Goal: Information Seeking & Learning: Learn about a topic

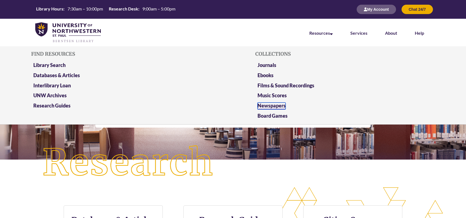
click at [269, 105] on link "Newspapers" at bounding box center [271, 105] width 28 height 7
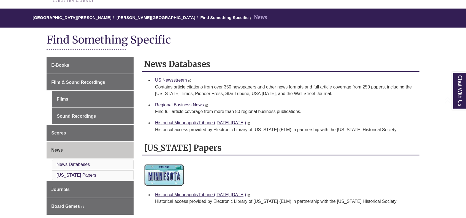
scroll to position [64, 0]
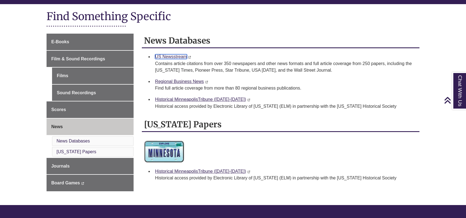
click at [181, 56] on link "US Newsstream" at bounding box center [171, 56] width 32 height 5
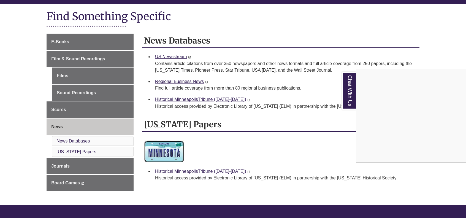
click at [95, 43] on div "Chat With Us" at bounding box center [233, 109] width 466 height 218
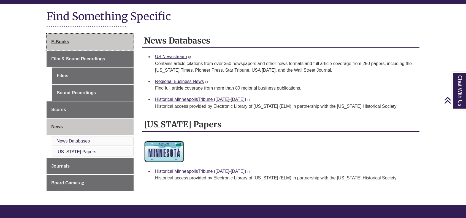
click at [74, 43] on link "E-Books" at bounding box center [90, 42] width 87 height 17
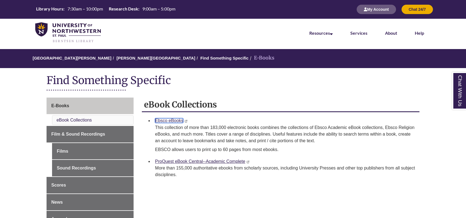
click at [158, 119] on link "Ebsco eBooks" at bounding box center [169, 120] width 28 height 5
